Goal: Answer question/provide support: Share knowledge or assist other users

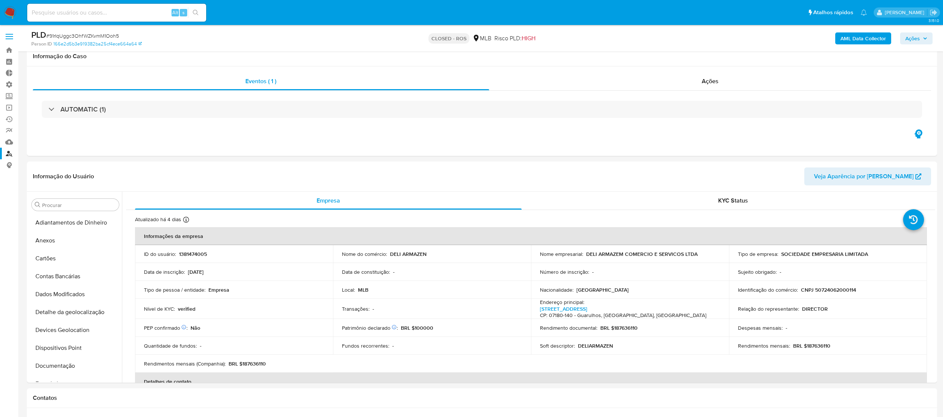
select select "10"
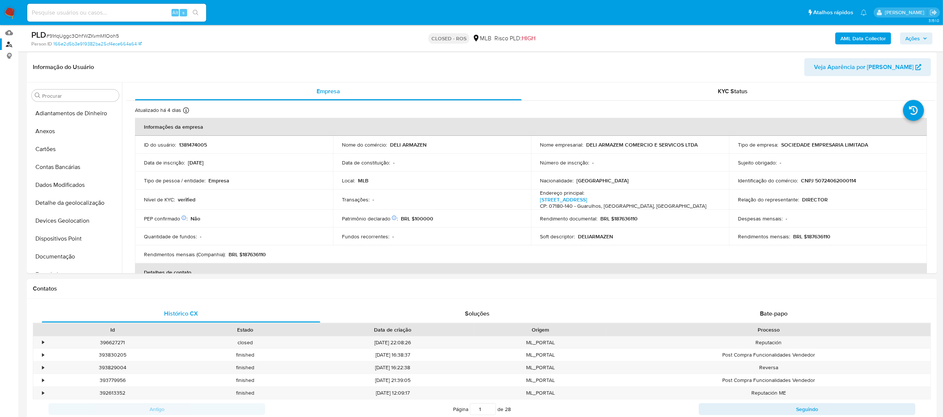
scroll to position [315, 0]
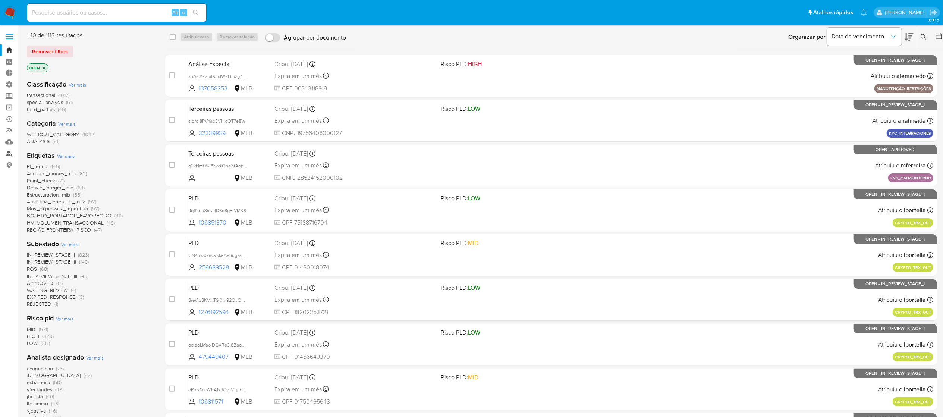
click at [9, 155] on link "Localizador de pessoas" at bounding box center [44, 154] width 89 height 12
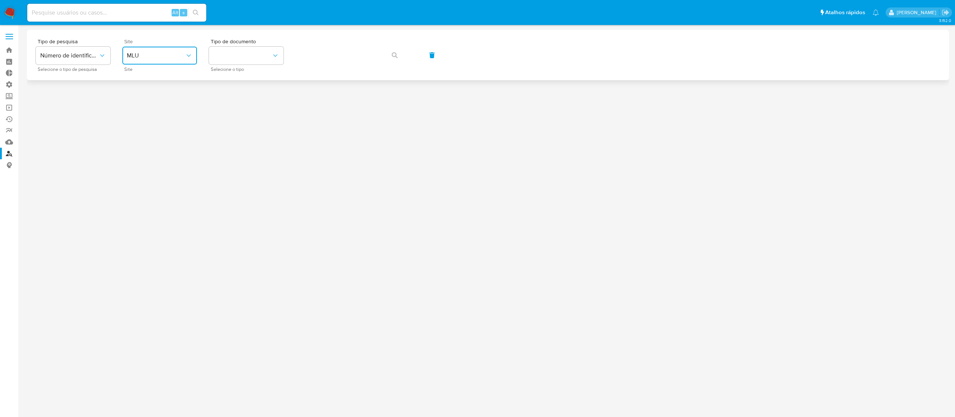
click at [187, 53] on icon "site_id" at bounding box center [188, 55] width 7 height 7
click at [153, 115] on div "MLB" at bounding box center [157, 112] width 61 height 18
click at [273, 53] on icon "identificationType" at bounding box center [274, 55] width 7 height 7
click at [247, 80] on div "CNPJ CNPJ" at bounding box center [243, 79] width 61 height 25
click at [394, 53] on icon "button" at bounding box center [395, 55] width 6 height 6
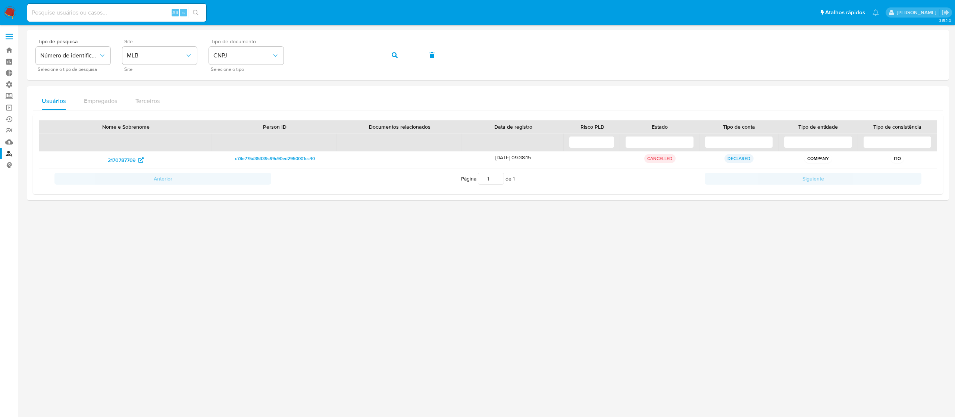
click at [302, 288] on div at bounding box center [488, 221] width 922 height 382
click at [137, 9] on input at bounding box center [116, 13] width 179 height 10
paste input "V00oiKwnqBrFNvRe83tJujip"
type input "V00oiKwnqBrFNvRe83tJujip"
click at [195, 13] on icon "search-icon" at bounding box center [196, 13] width 6 height 6
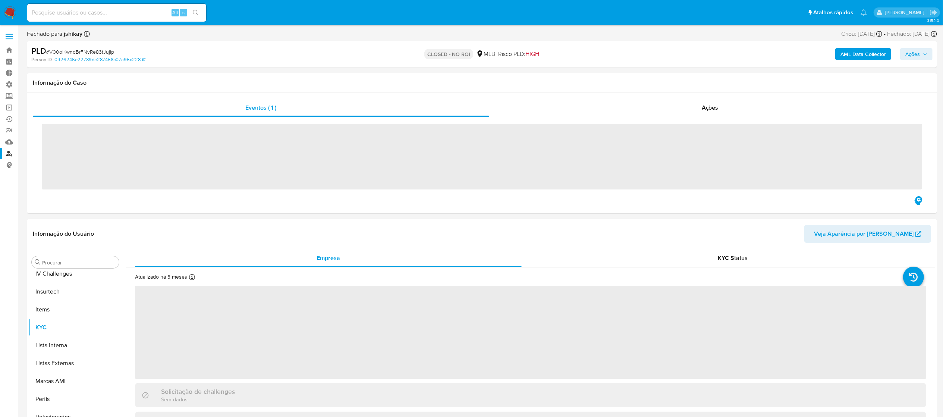
scroll to position [315, 0]
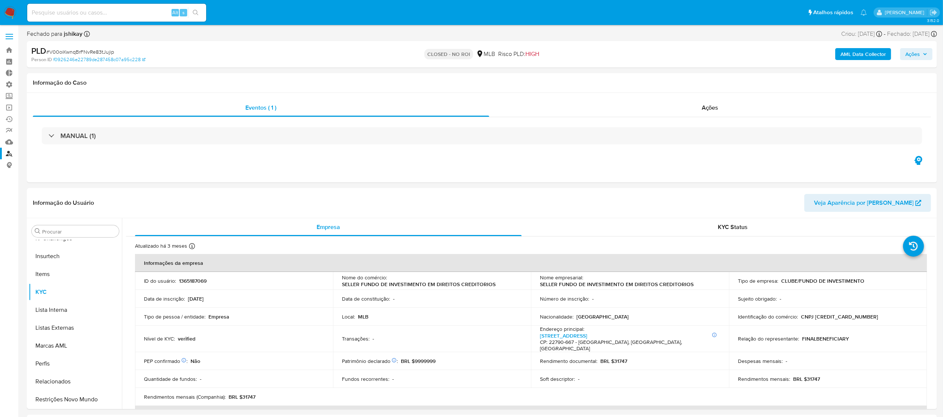
select select "10"
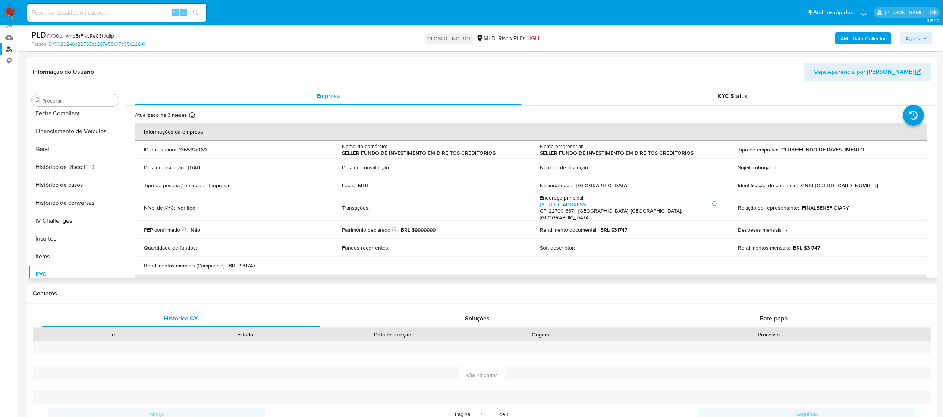
scroll to position [156, 0]
click at [57, 194] on button "Geral" at bounding box center [72, 195] width 87 height 18
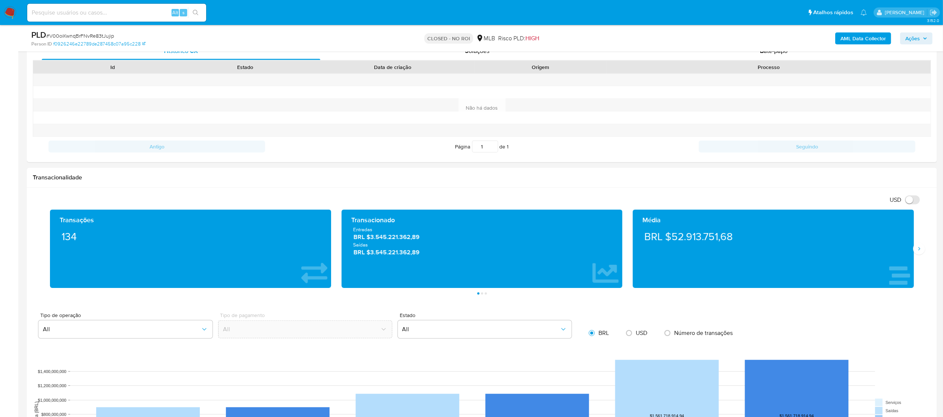
scroll to position [330, 0]
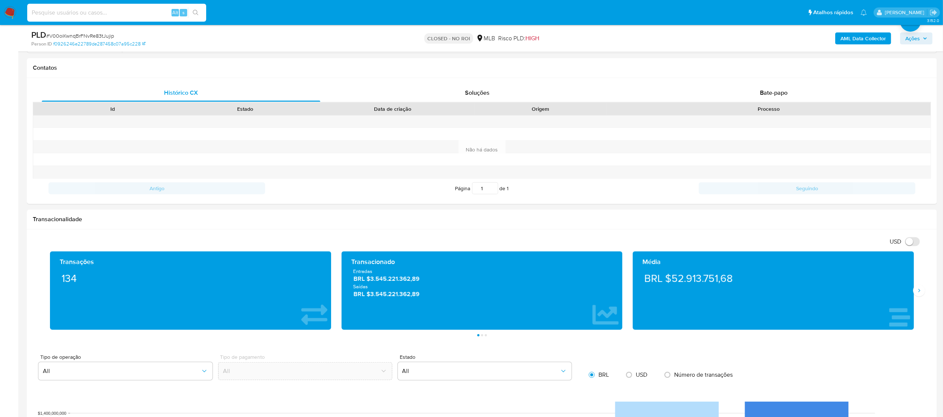
click at [116, 10] on input at bounding box center [116, 13] width 179 height 10
paste input "DsINWKL6X12S21ZJ6HnaWCOt"
type input "DsINWKL6X12S21ZJ6HnaWCOt"
click at [193, 13] on icon "search-icon" at bounding box center [196, 13] width 6 height 6
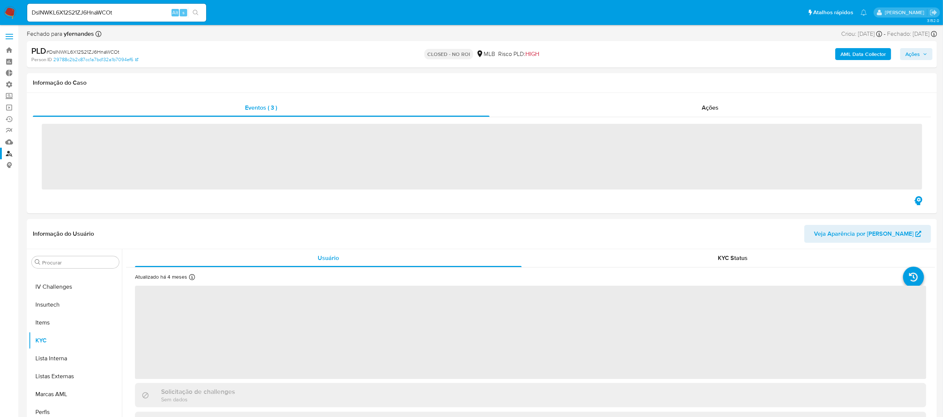
scroll to position [315, 0]
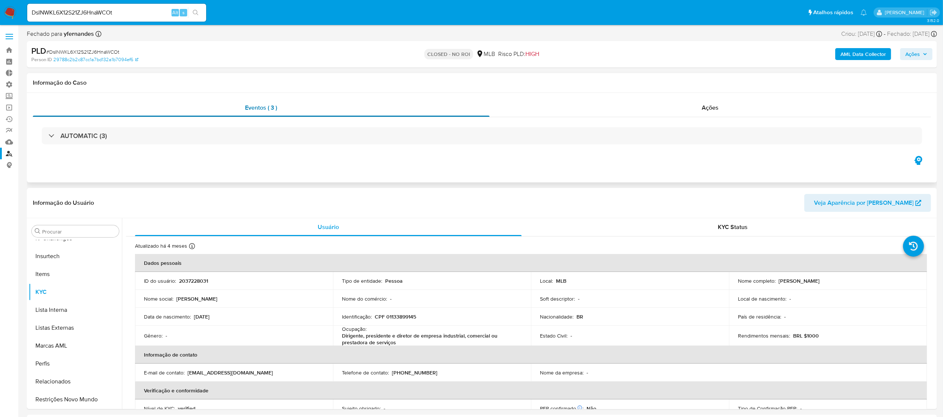
select select "10"
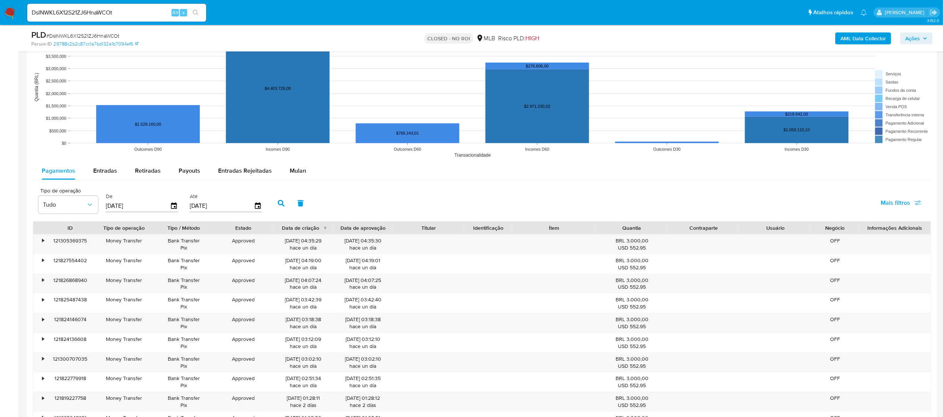
scroll to position [666, 0]
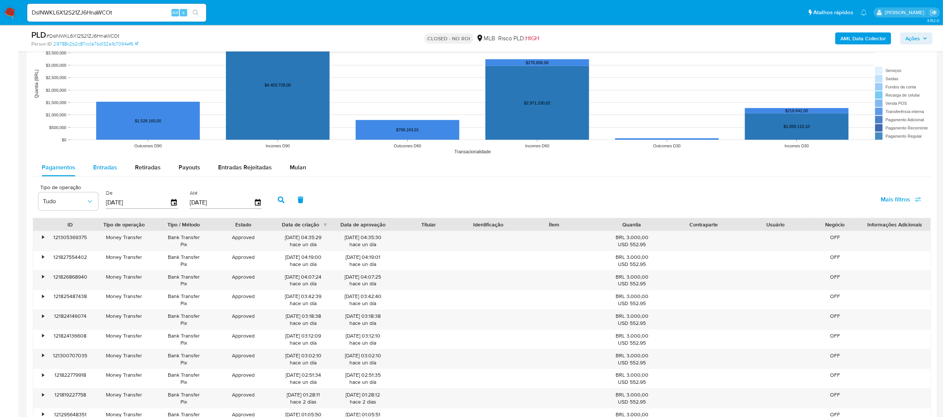
click at [100, 167] on span "Entradas" at bounding box center [105, 167] width 24 height 9
select select "10"
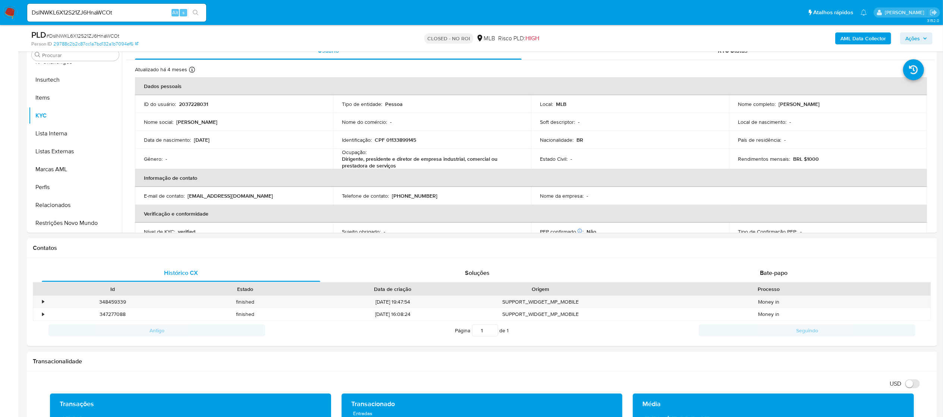
scroll to position [145, 0]
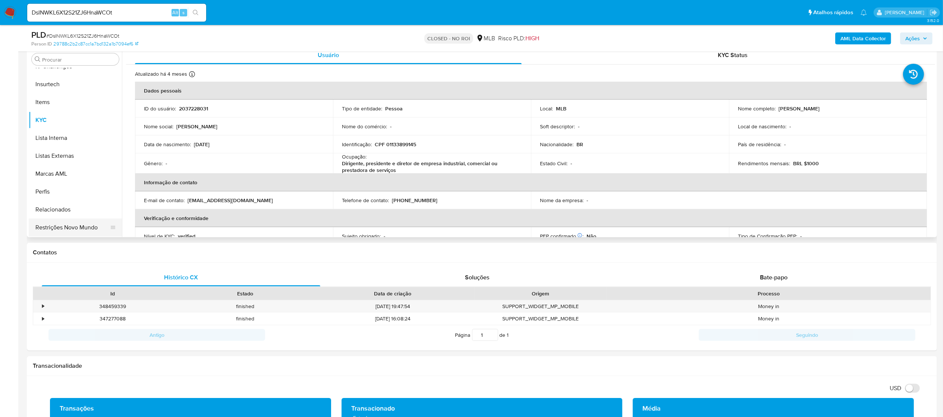
click at [66, 228] on button "Restrições Novo Mundo" at bounding box center [72, 228] width 87 height 18
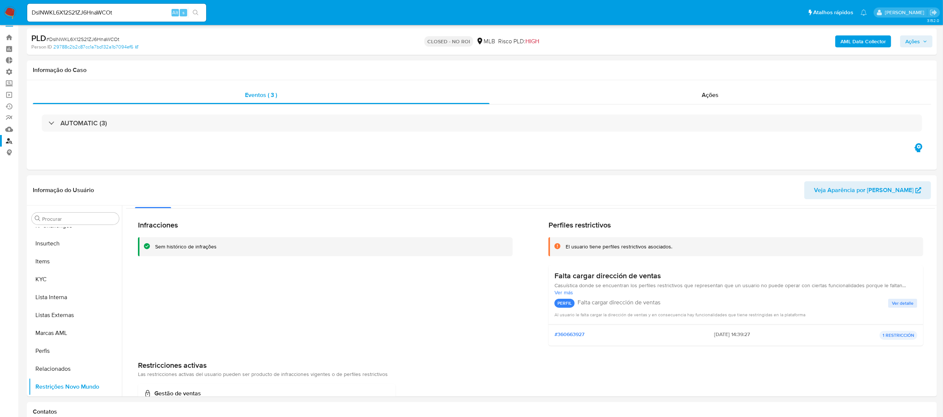
scroll to position [0, 0]
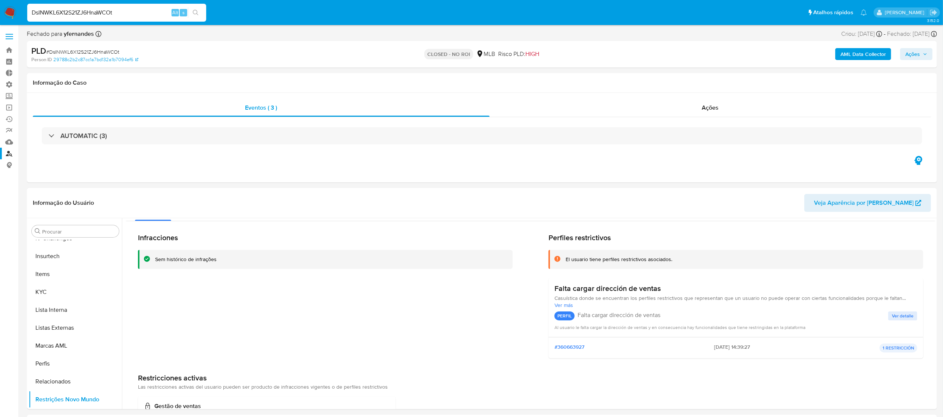
drag, startPoint x: 138, startPoint y: 14, endPoint x: 7, endPoint y: 1, distance: 131.2
click at [7, 1] on nav "Pausado Ver notificaciones DsINWKL6X12S21ZJ6HnaWCOt Alt s Atalhos rápidos Presi…" at bounding box center [471, 12] width 943 height 25
paste input "2037228031"
drag, startPoint x: 111, startPoint y: 13, endPoint x: 0, endPoint y: 4, distance: 111.1
click at [0, 4] on nav "Pausado Ver notificaciones 2037228031 Alt s Atalhos rápidos Presiona las siguie…" at bounding box center [471, 12] width 943 height 25
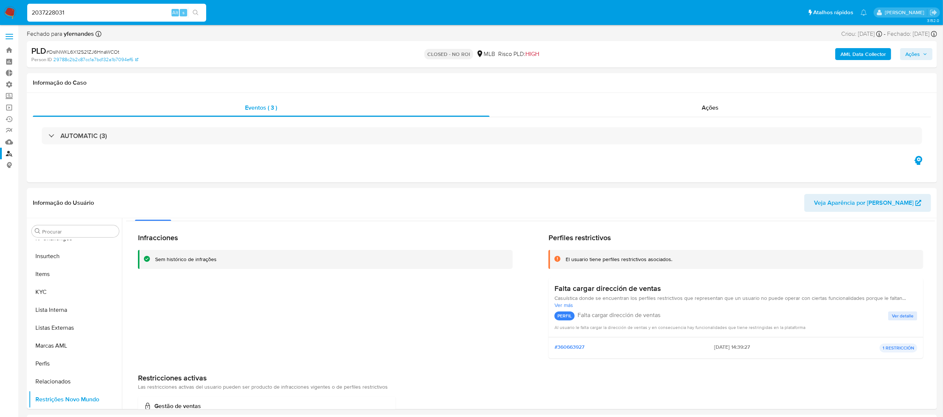
paste input "ufaxjTveRbYVy8pg2FJN25U3"
type input "ufaxjTveRbYVy8pg2FJN25U3"
click at [195, 13] on icon "search-icon" at bounding box center [196, 13] width 6 height 6
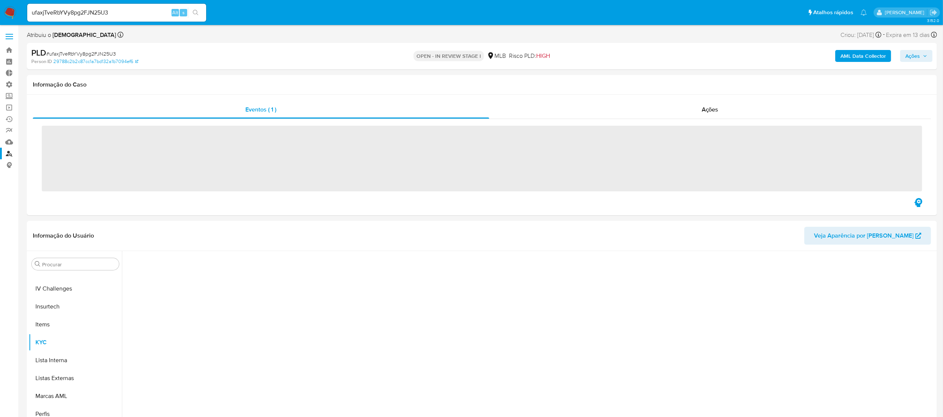
scroll to position [315, 0]
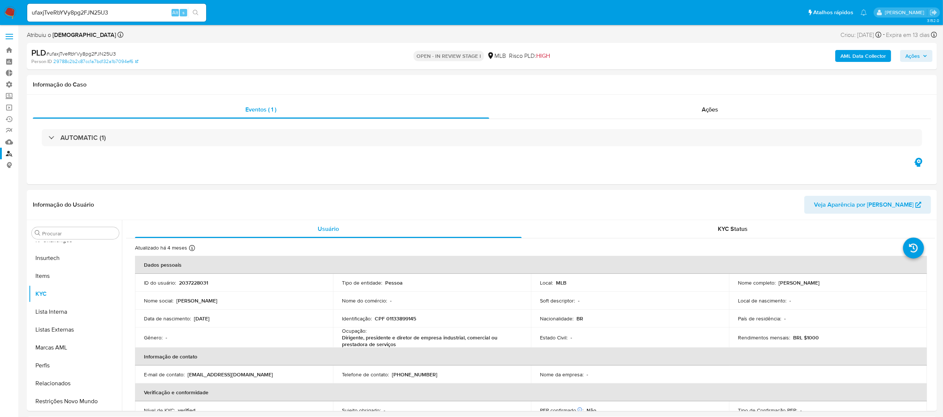
select select "10"
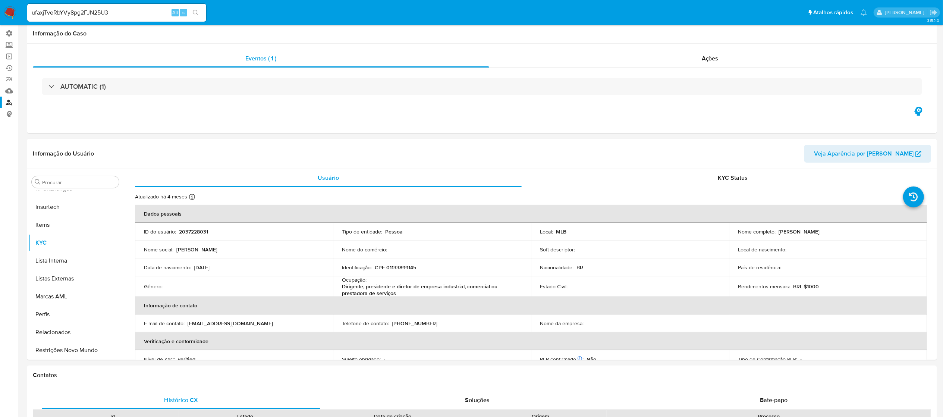
scroll to position [0, 0]
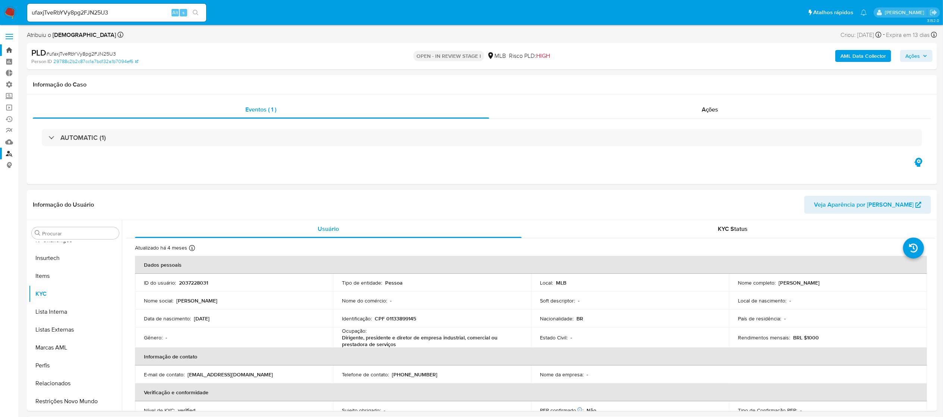
click at [10, 49] on link "Bandeja" at bounding box center [44, 50] width 89 height 12
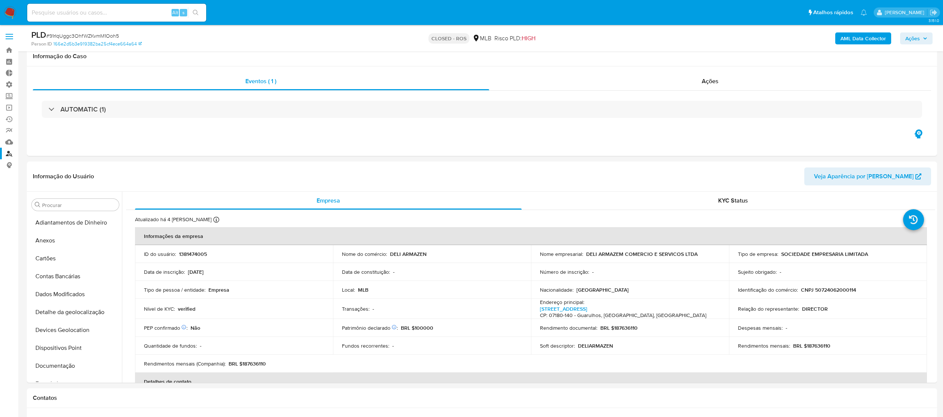
select select "10"
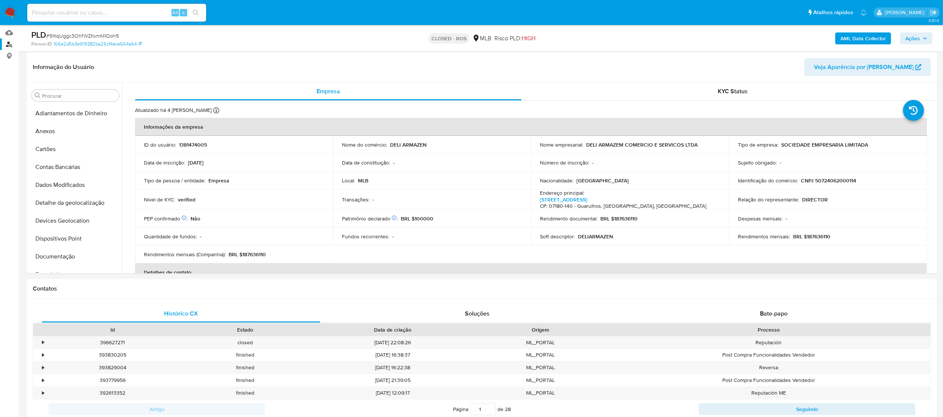
scroll to position [315, 0]
click at [55, 15] on input at bounding box center [116, 13] width 179 height 10
paste input "uoPT9tolzFjBI90FLLkiyZz6"
type input "uoPT9tolzFjBI90FLLkiyZz6"
click at [193, 13] on icon "search-icon" at bounding box center [196, 13] width 6 height 6
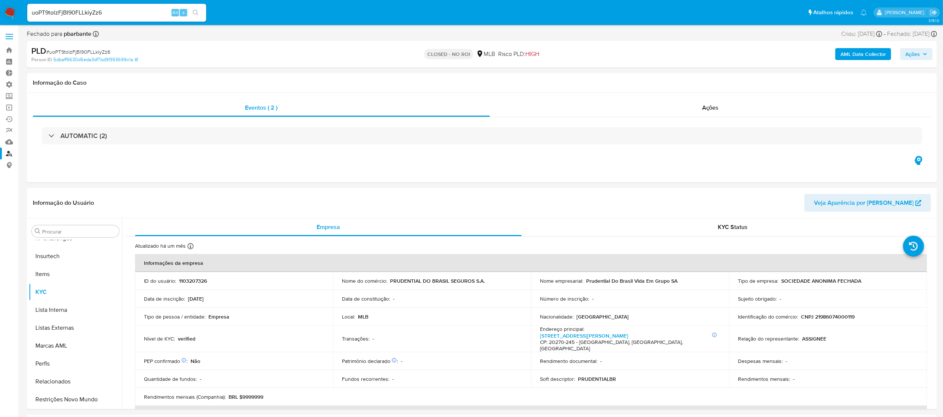
select select "10"
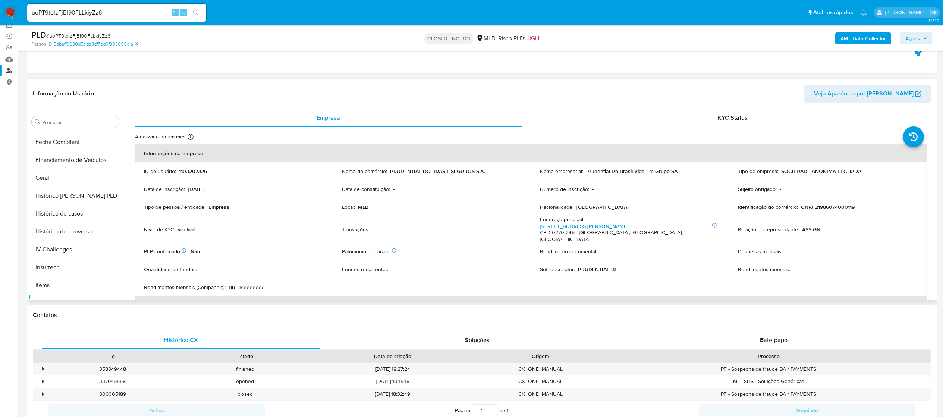
scroll to position [203, 0]
click at [73, 207] on button "Histórico de casos" at bounding box center [72, 205] width 87 height 18
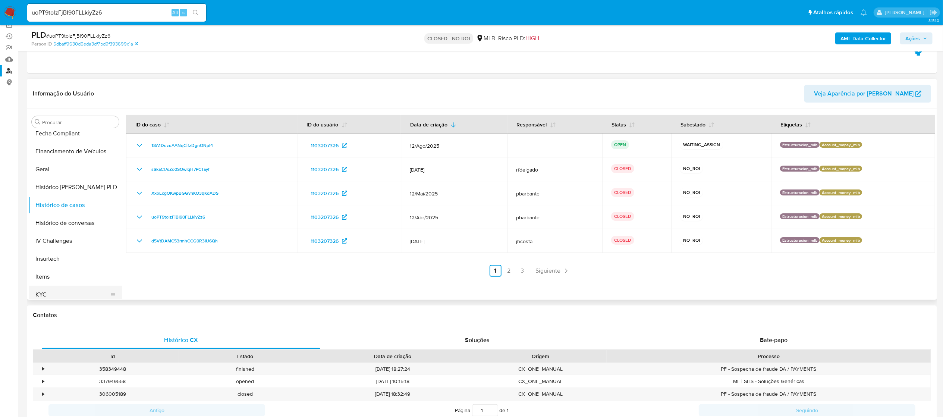
click at [54, 289] on button "KYC" at bounding box center [72, 295] width 87 height 18
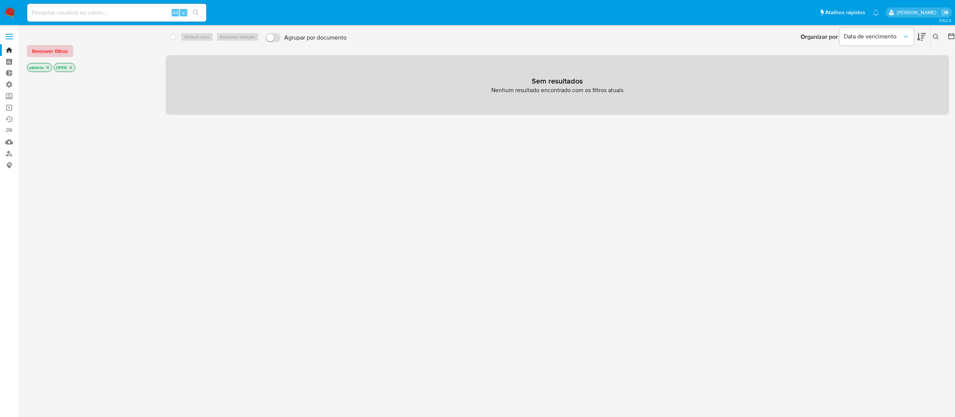
click at [53, 49] on span "Remover filtros" at bounding box center [50, 51] width 36 height 10
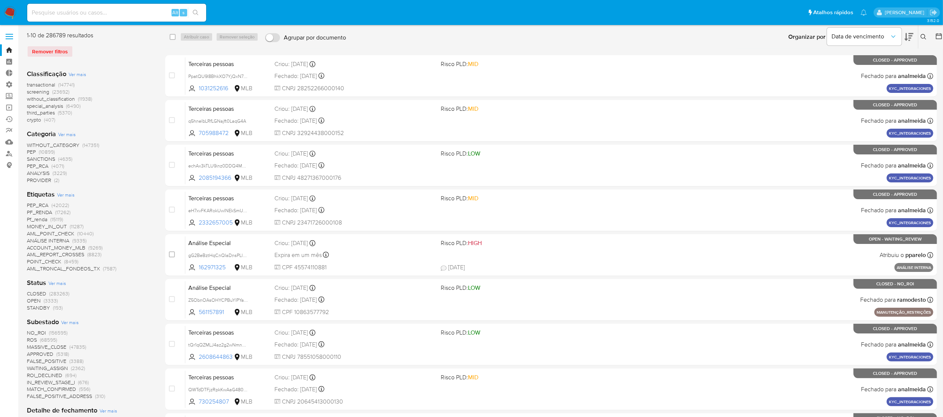
click at [922, 41] on div "Insira a ID do usuário ou caso Procurar Remover filtros" at bounding box center [924, 36] width 13 height 23
click at [923, 36] on icon at bounding box center [924, 37] width 6 height 6
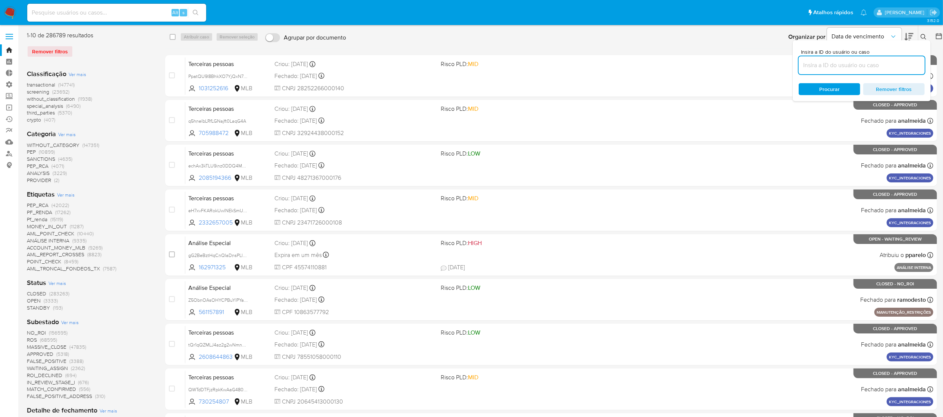
click at [844, 65] on input at bounding box center [862, 65] width 126 height 10
type input "ufaxjTveRbYVy8pg2FJN25U3"
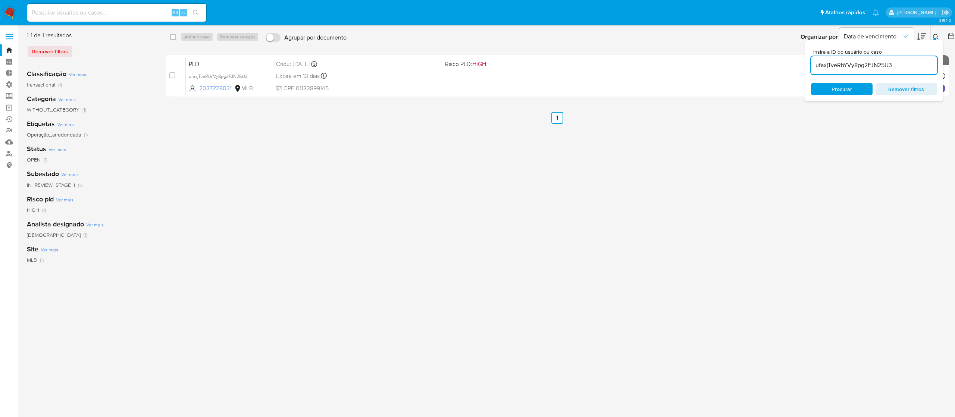
click at [933, 38] on div at bounding box center [934, 39] width 3 height 3
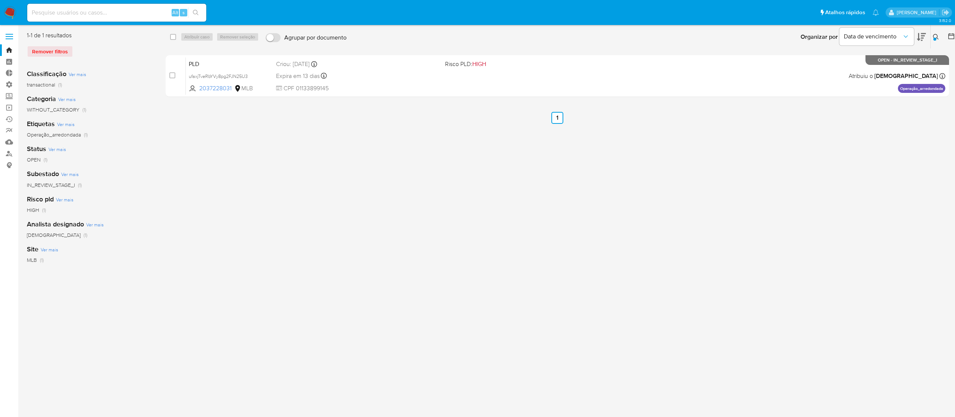
click at [933, 36] on icon at bounding box center [936, 37] width 6 height 6
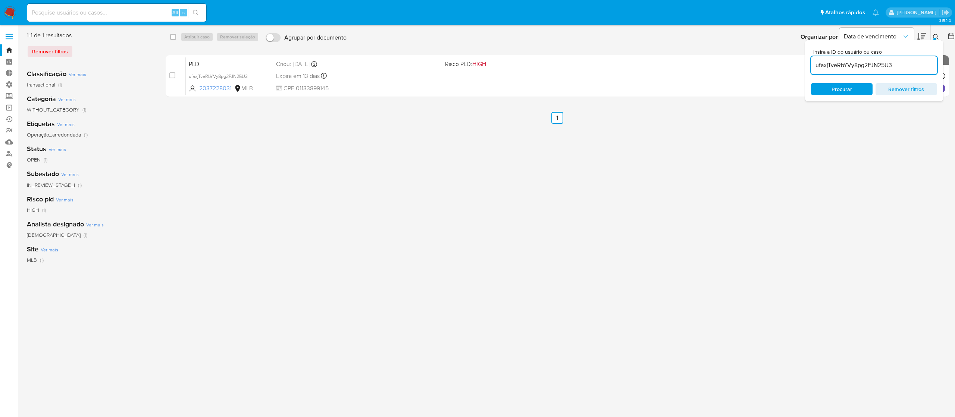
click at [934, 36] on icon at bounding box center [936, 37] width 6 height 6
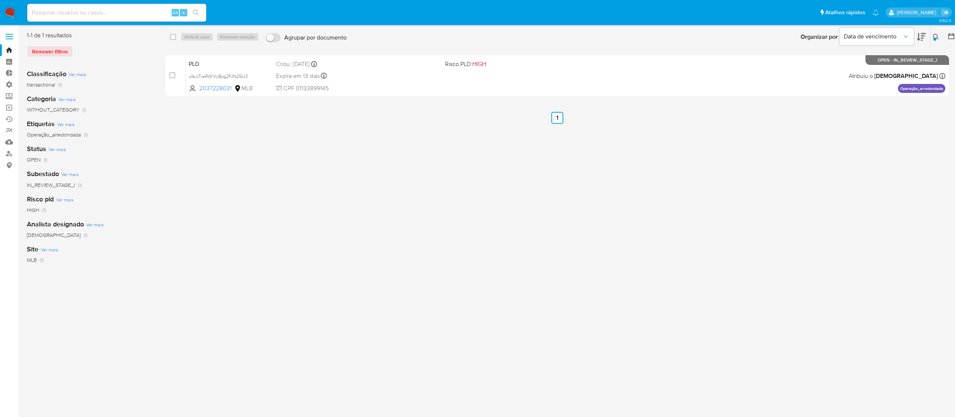
click at [429, 263] on div "select-all-cases-checkbox Atribuir caso Remover seleção Agrupar por documento O…" at bounding box center [557, 191] width 783 height 321
click at [173, 37] on input "checkbox" at bounding box center [173, 37] width 6 height 6
checkbox input "true"
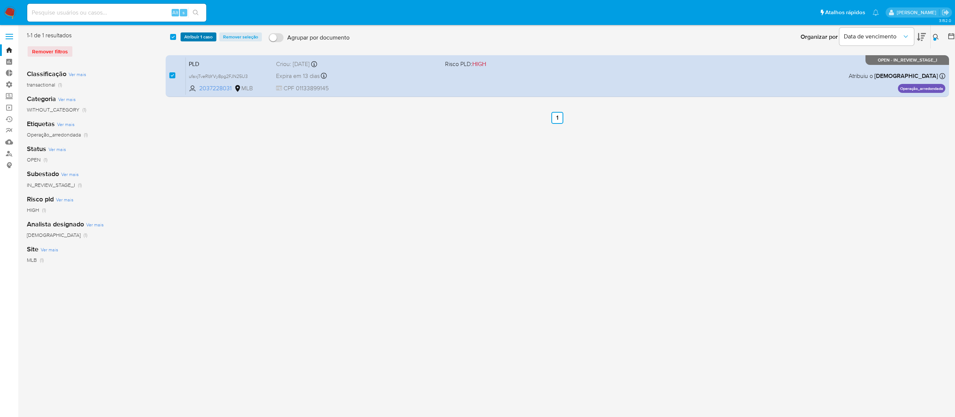
click at [186, 37] on span "Atribuir 1 caso" at bounding box center [198, 36] width 28 height 7
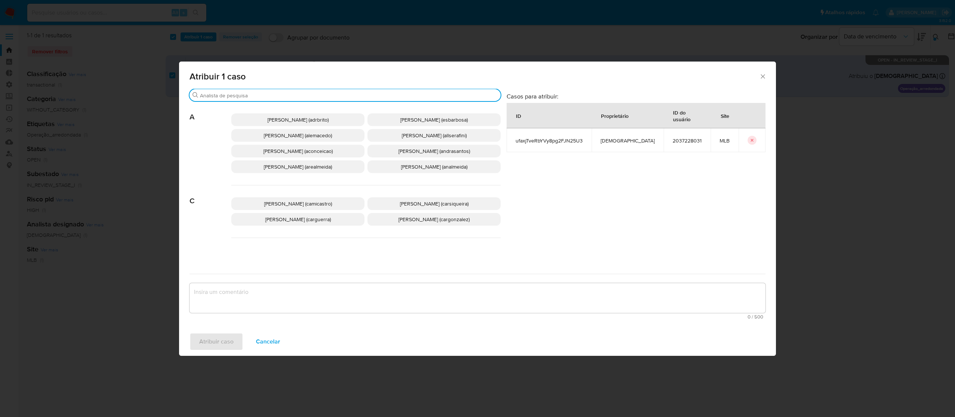
click at [250, 98] on input "Buscar" at bounding box center [349, 95] width 298 height 7
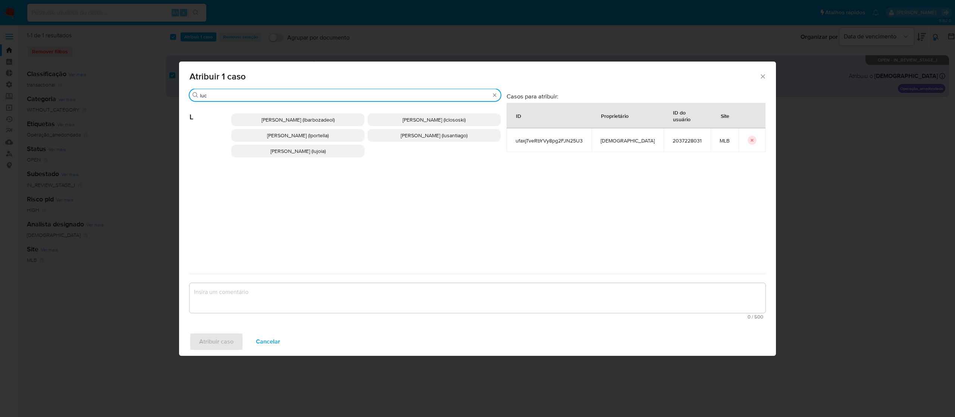
type input "luc"
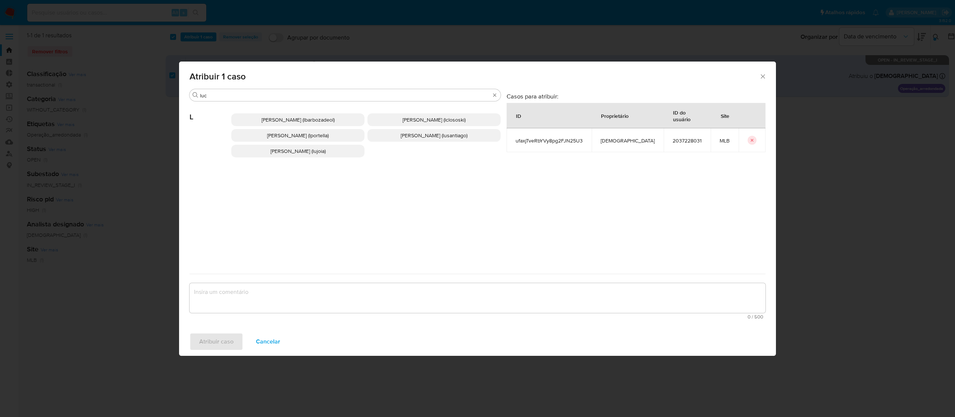
click at [430, 118] on span "[PERSON_NAME] (lclososki)" at bounding box center [433, 119] width 63 height 7
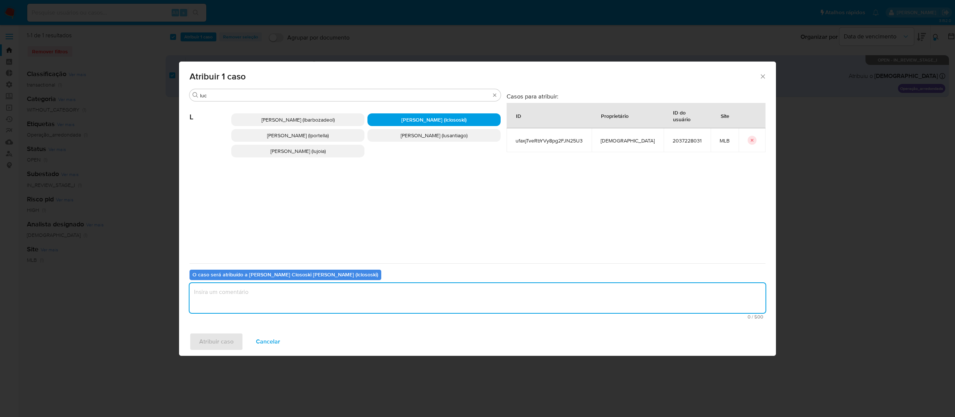
click at [325, 299] on textarea "assign-modal" at bounding box center [477, 298] width 576 height 30
type textarea "ok"
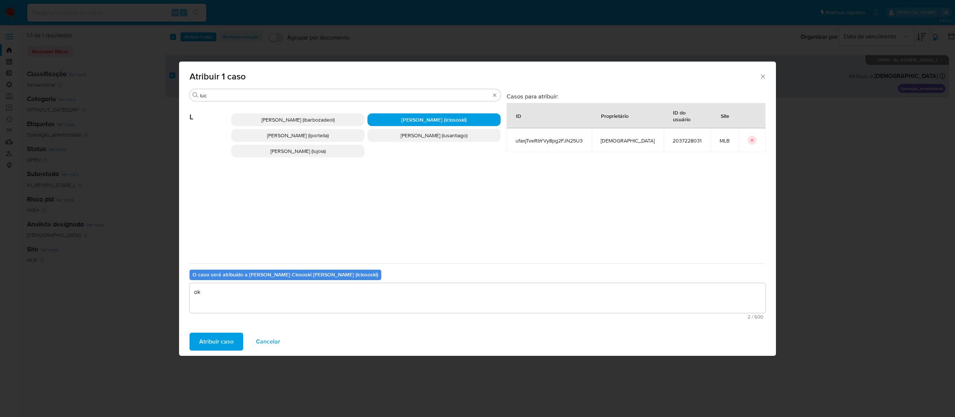
click at [226, 337] on span "Atribuir caso" at bounding box center [216, 341] width 34 height 16
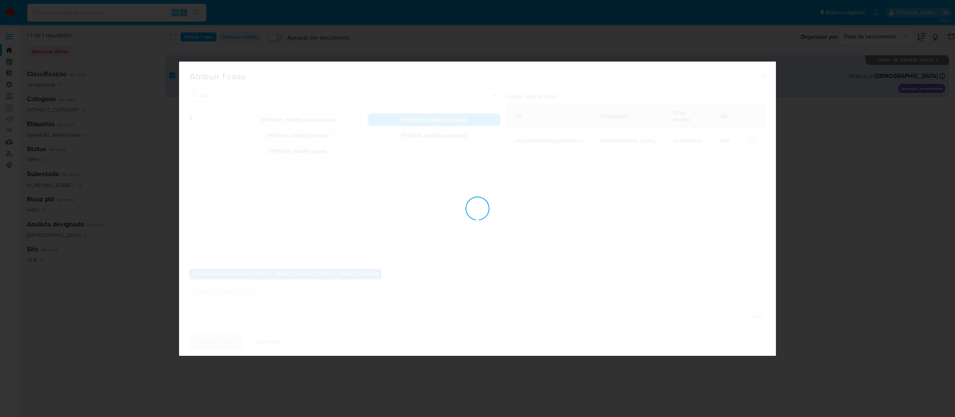
checkbox input "false"
